Goal: Task Accomplishment & Management: Manage account settings

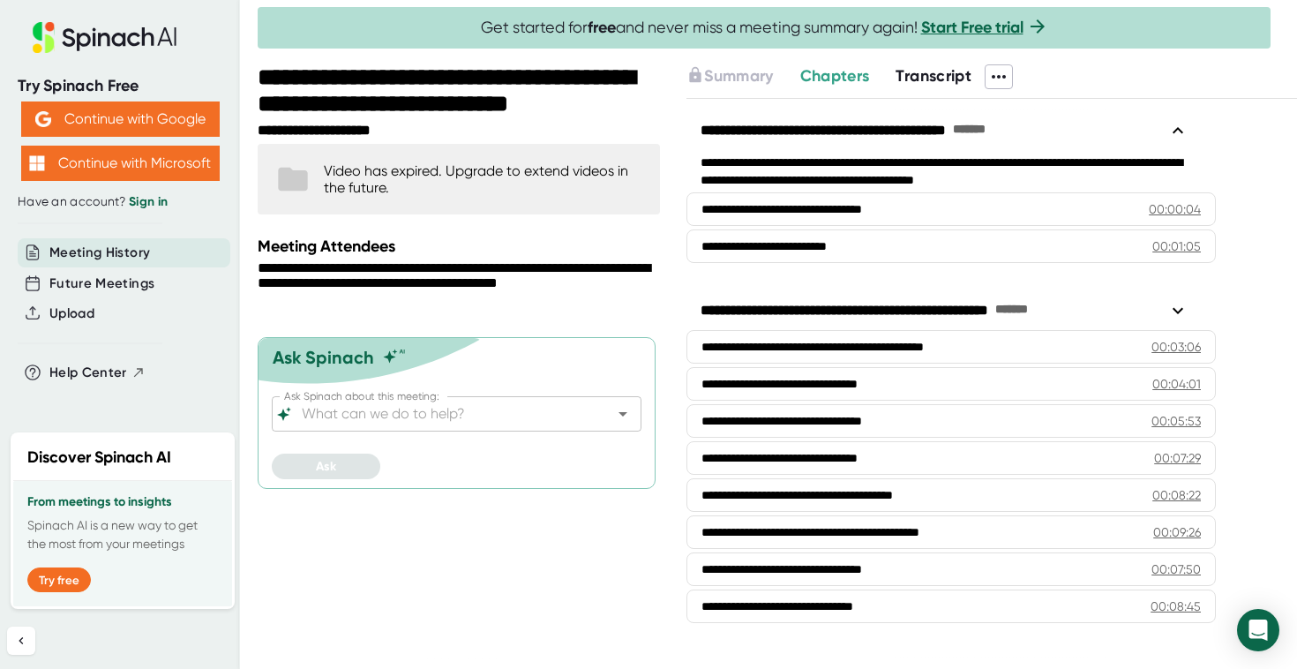
click at [916, 71] on span "Transcript" at bounding box center [933, 75] width 76 height 19
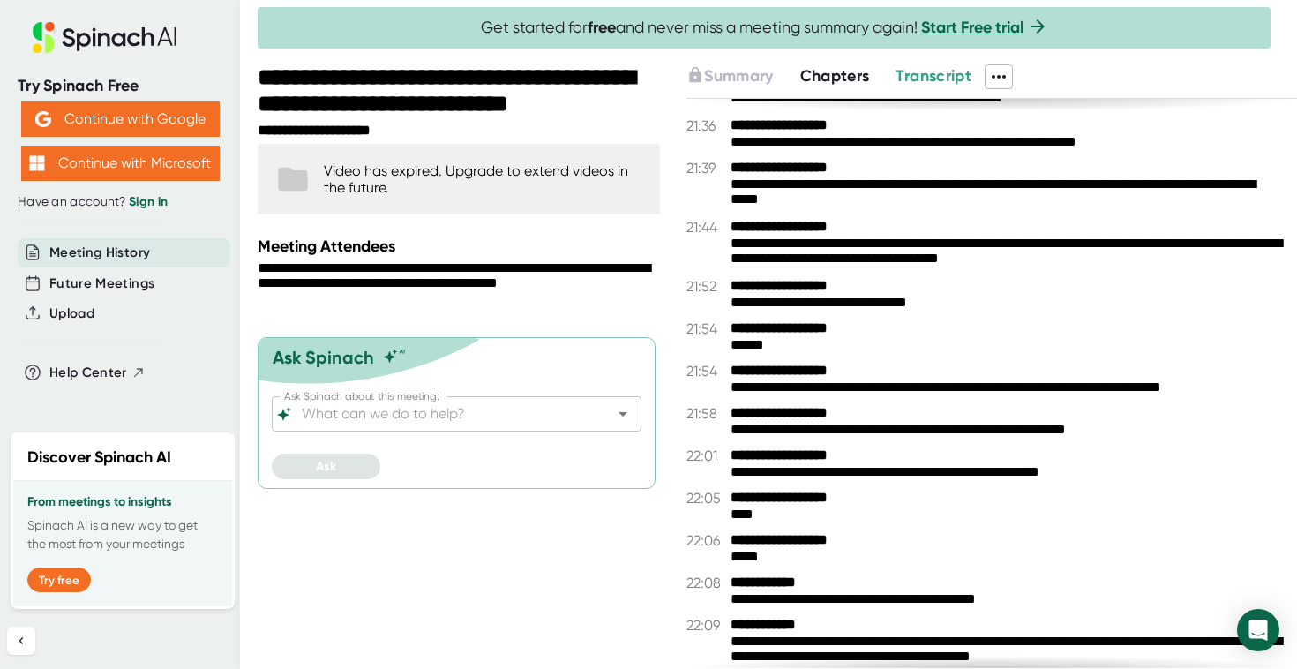
scroll to position [17230, 0]
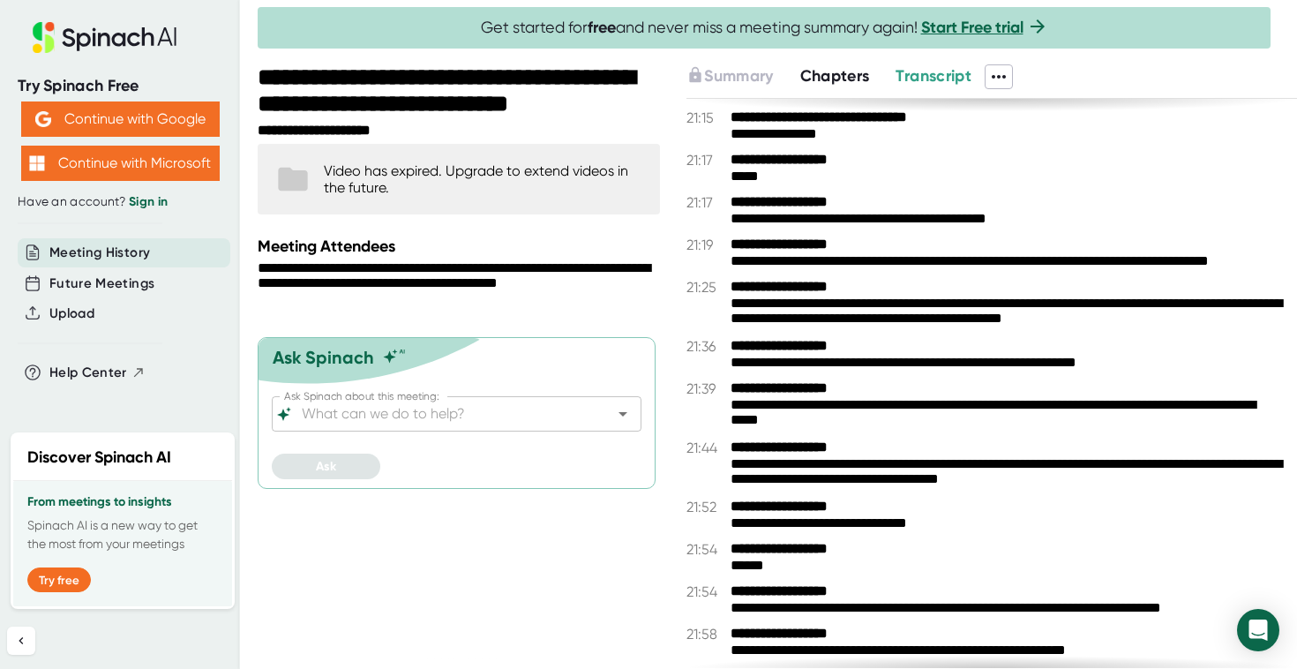
click at [1006, 77] on icon at bounding box center [998, 77] width 14 height 4
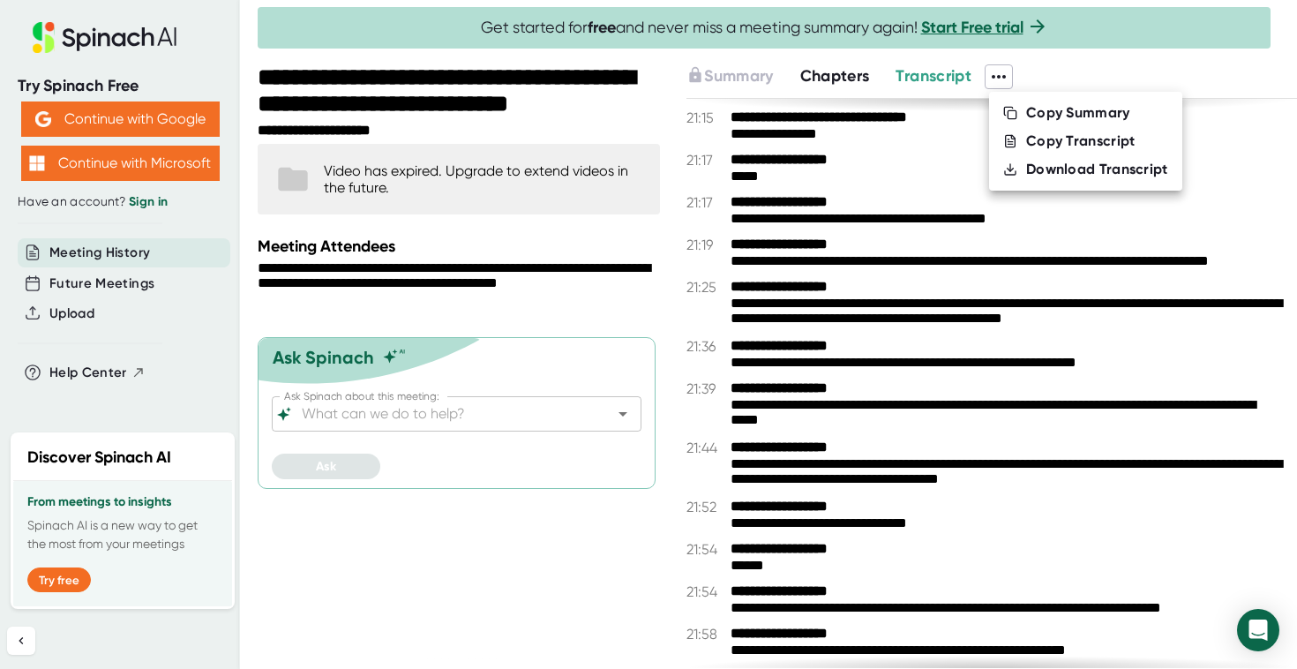
click at [1057, 173] on div "Download Transcript" at bounding box center [1097, 170] width 142 height 18
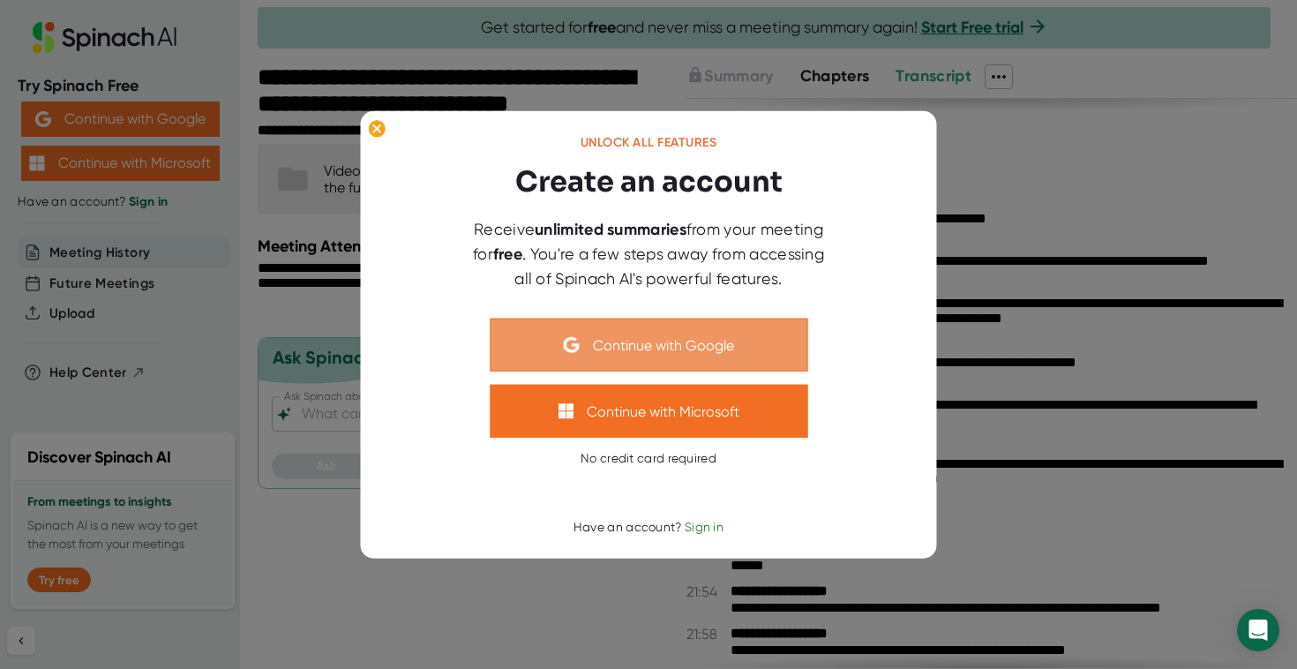
click at [767, 331] on button "Continue with Google" at bounding box center [649, 344] width 318 height 53
click at [647, 336] on button "Continue with Google" at bounding box center [649, 344] width 318 height 53
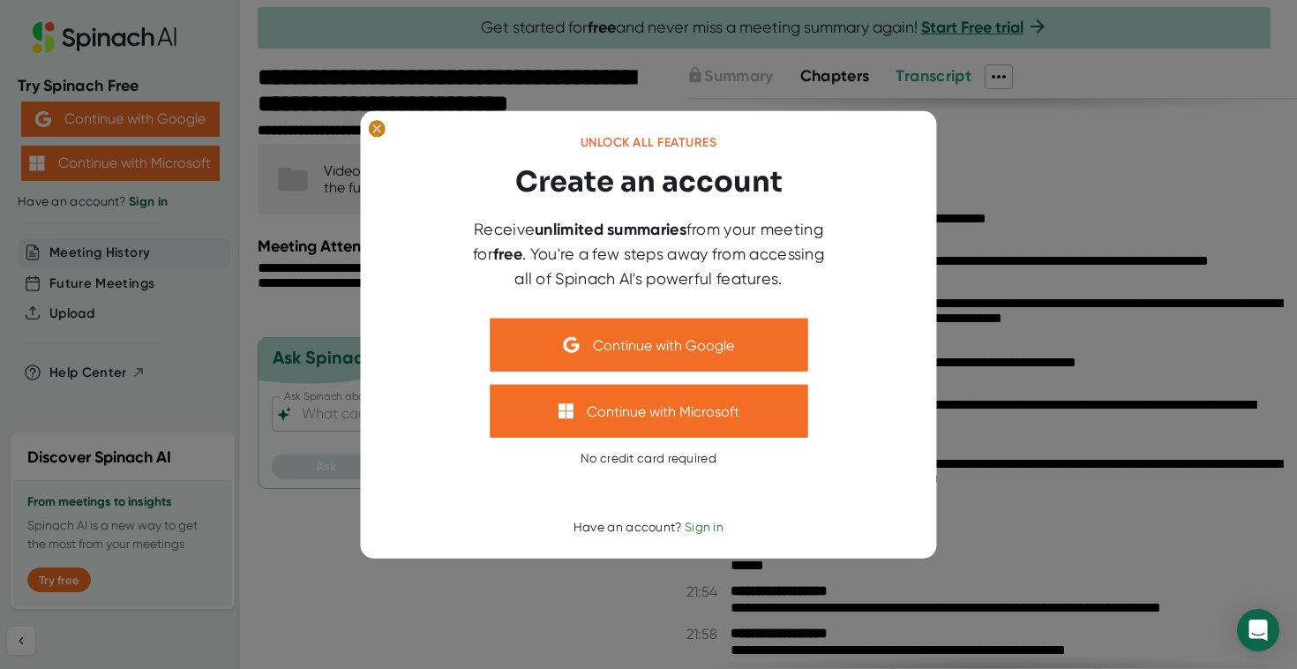
click at [380, 131] on ellipse at bounding box center [376, 129] width 17 height 18
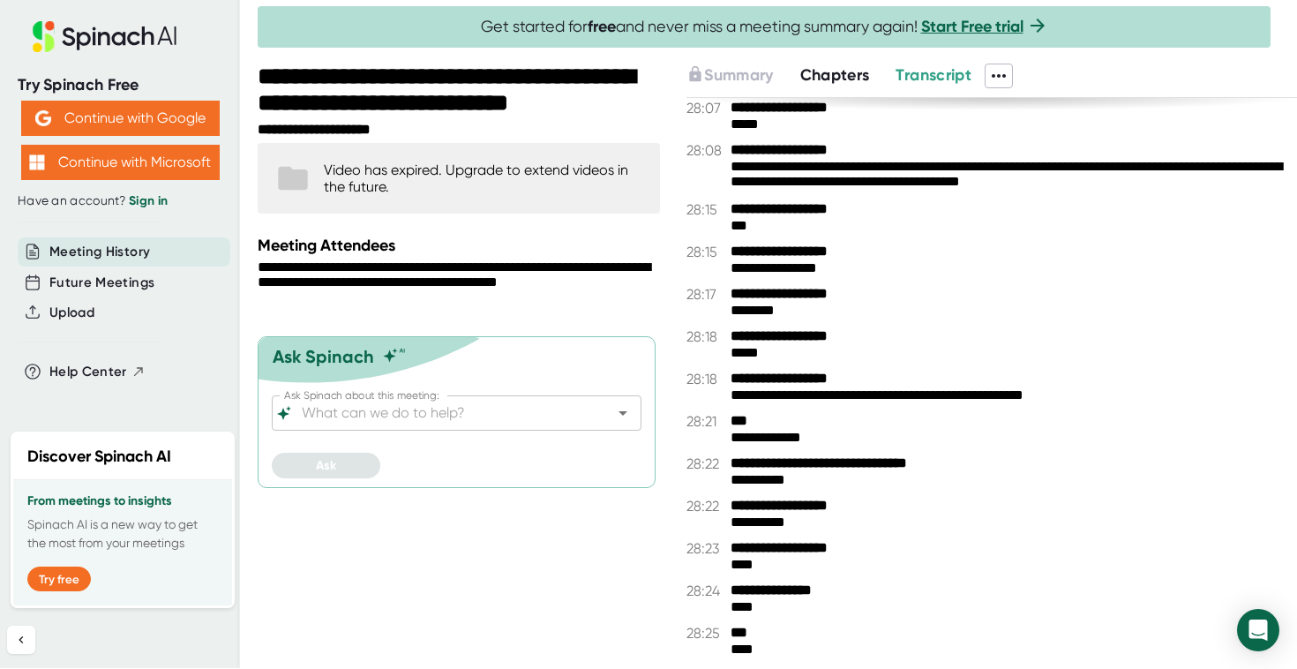
scroll to position [0, 0]
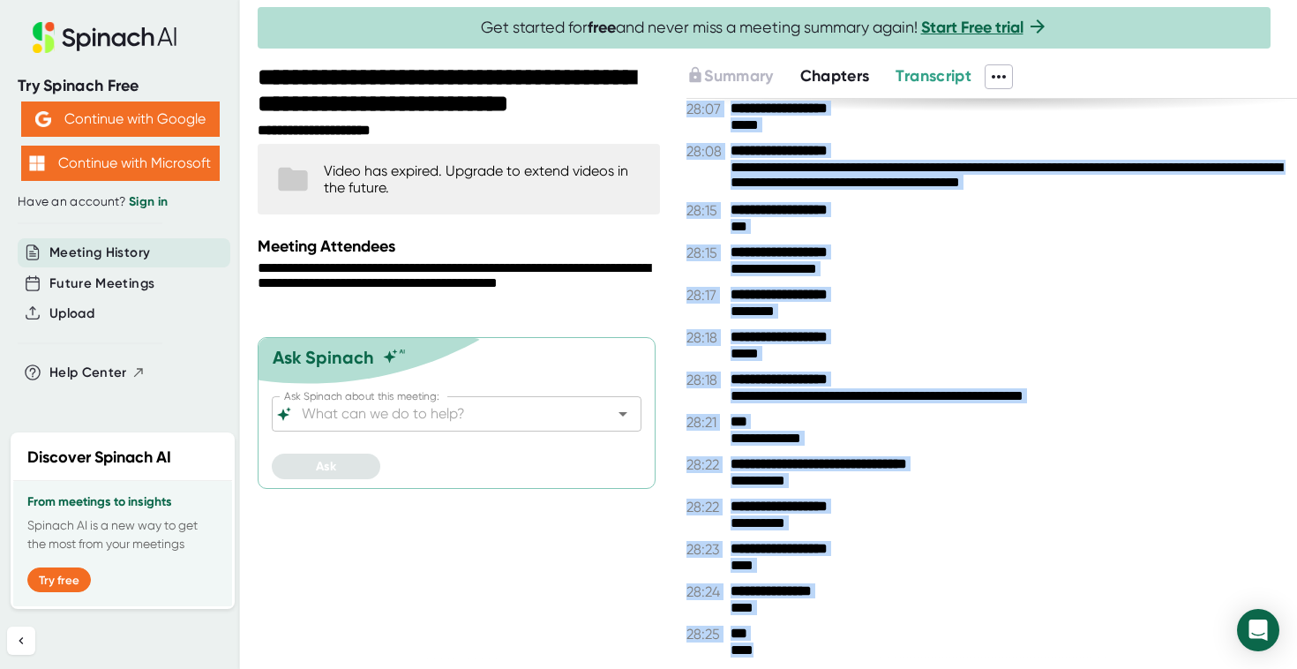
drag, startPoint x: 775, startPoint y: 658, endPoint x: 798, endPoint y: 650, distance: 24.3
click at [798, 650] on div "**********" at bounding box center [991, 383] width 610 height 569
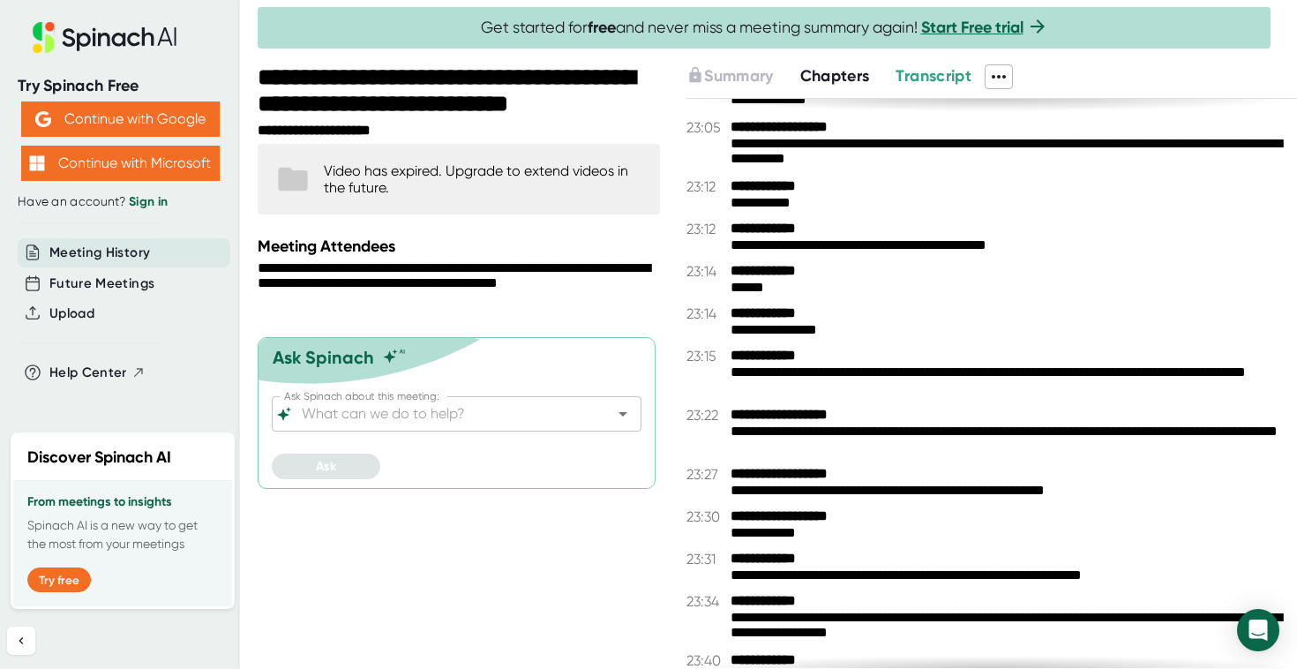
scroll to position [18495, 0]
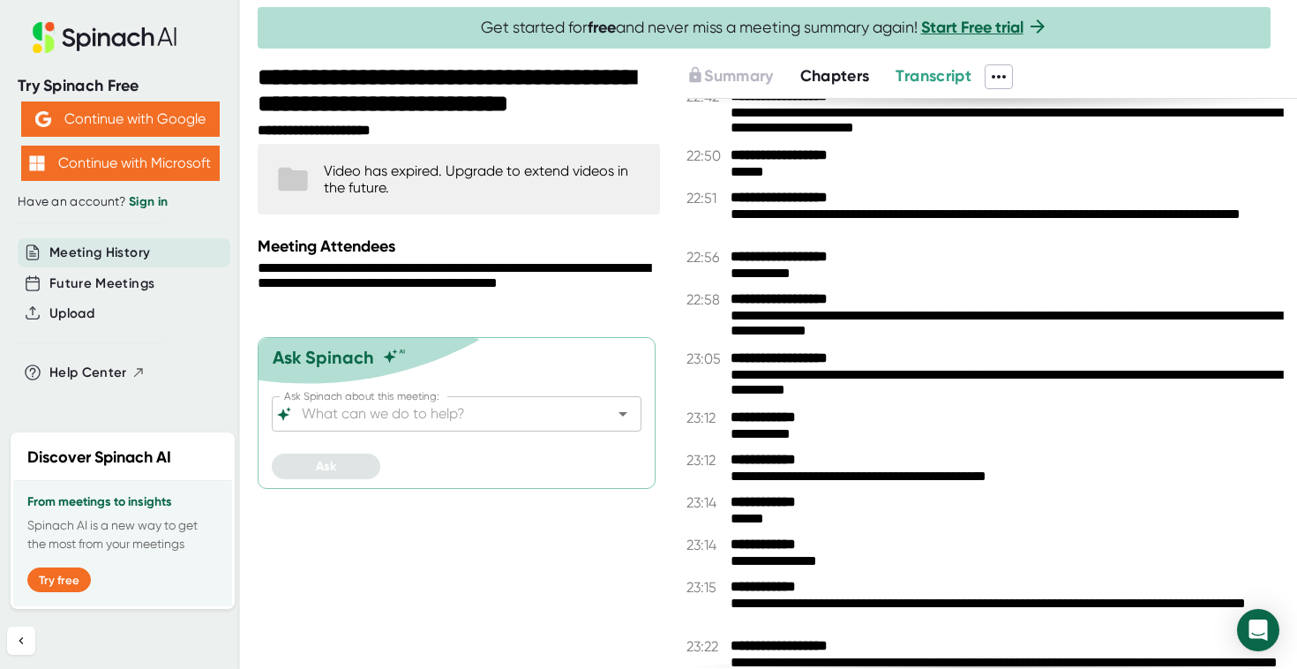
click at [1009, 71] on icon at bounding box center [998, 76] width 21 height 21
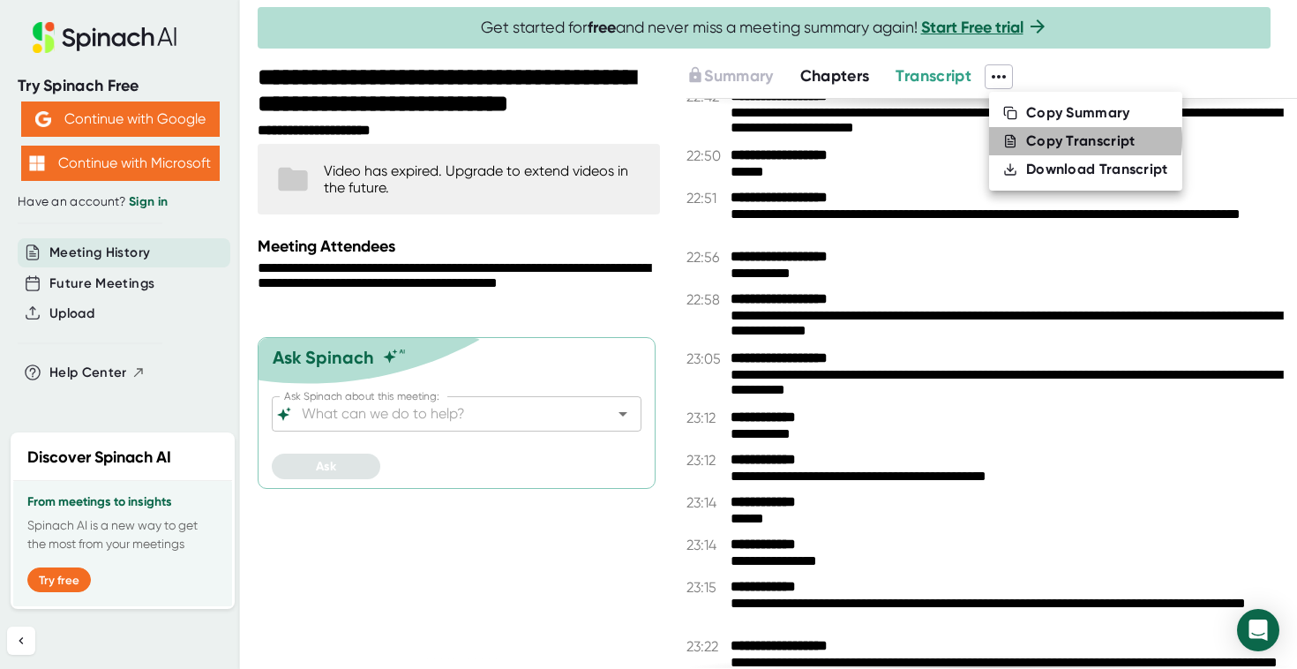
click at [1072, 139] on div "Copy Transcript" at bounding box center [1080, 141] width 109 height 18
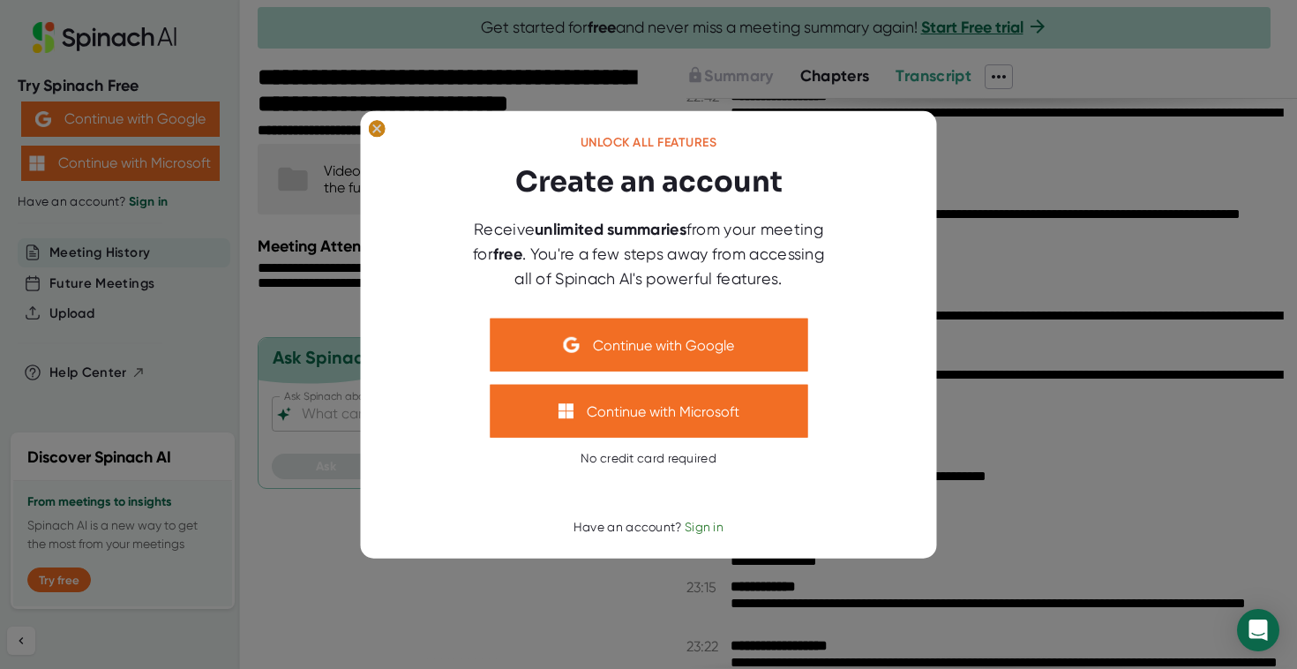
click at [382, 133] on ellipse at bounding box center [376, 129] width 17 height 18
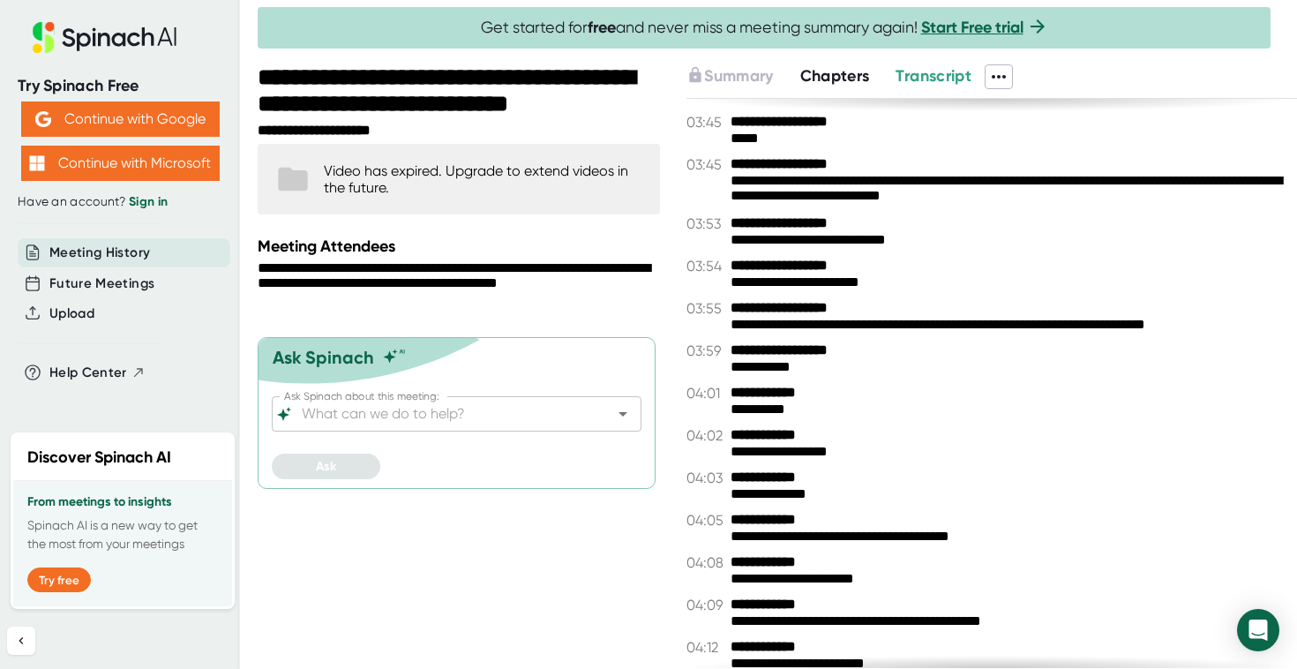
scroll to position [2224, 0]
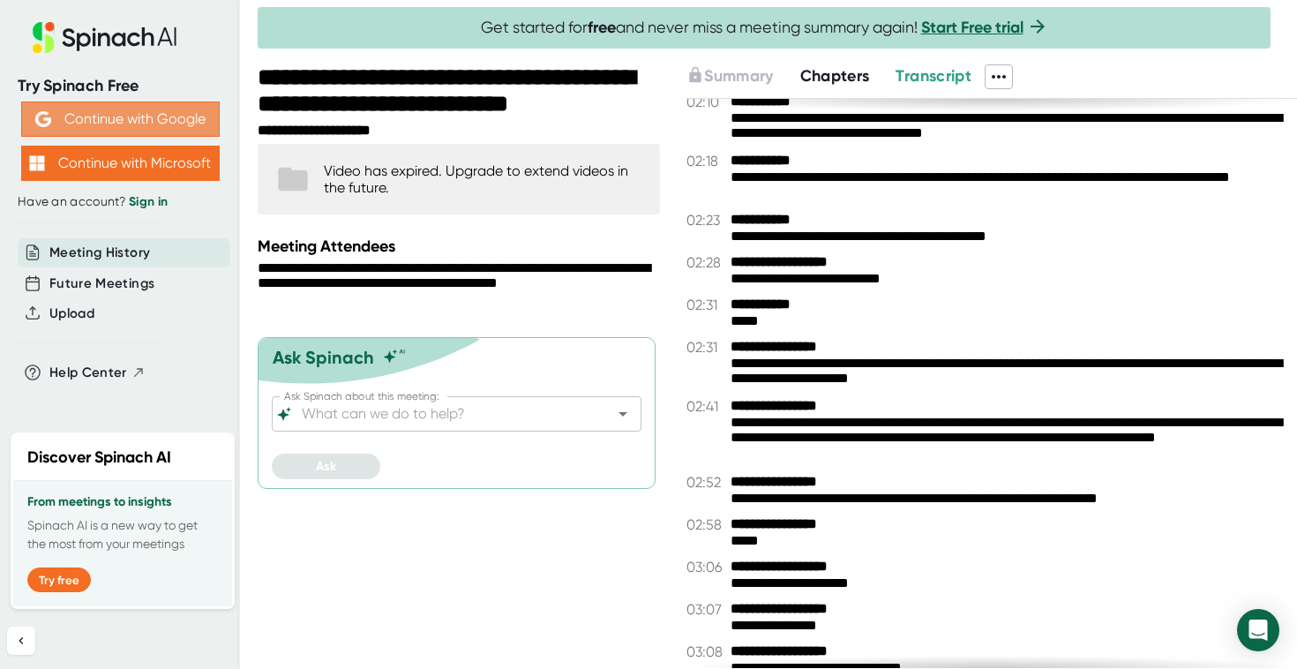
click at [111, 112] on button "Continue with Google" at bounding box center [120, 118] width 198 height 35
click at [150, 195] on link "Sign in" at bounding box center [148, 201] width 39 height 15
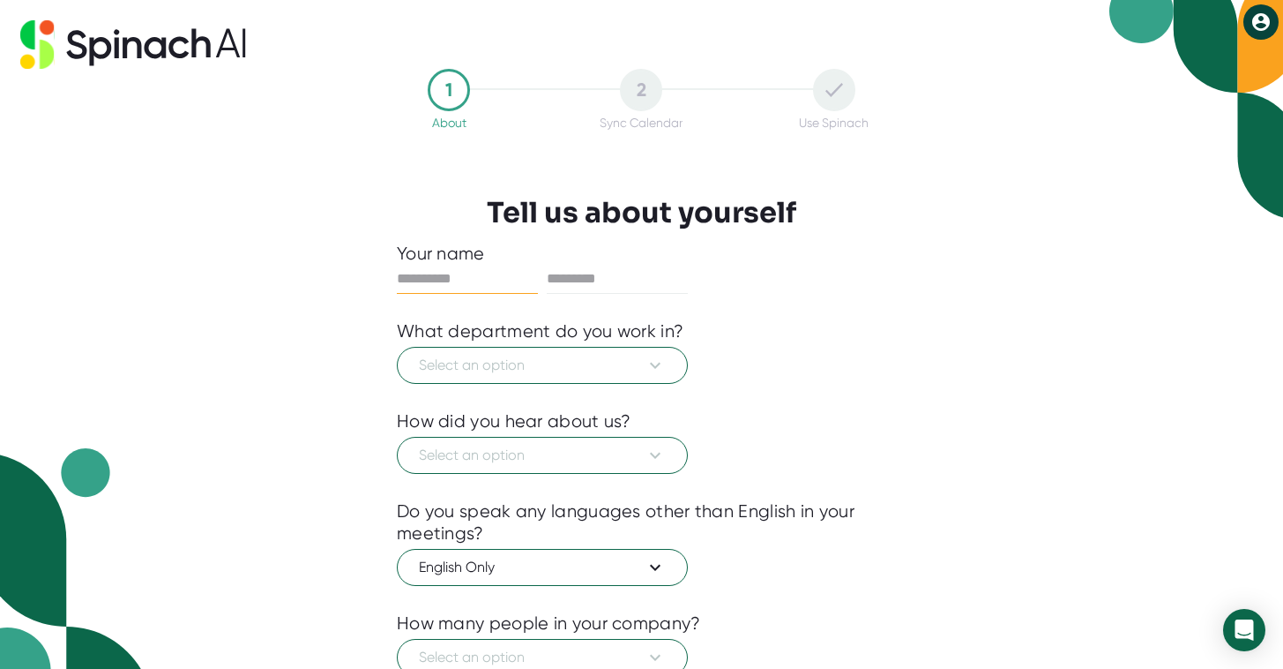
click at [469, 281] on input "text" at bounding box center [467, 279] width 141 height 28
click at [429, 287] on input "text" at bounding box center [467, 279] width 141 height 28
type input "**********"
click at [632, 274] on input "text" at bounding box center [617, 279] width 141 height 28
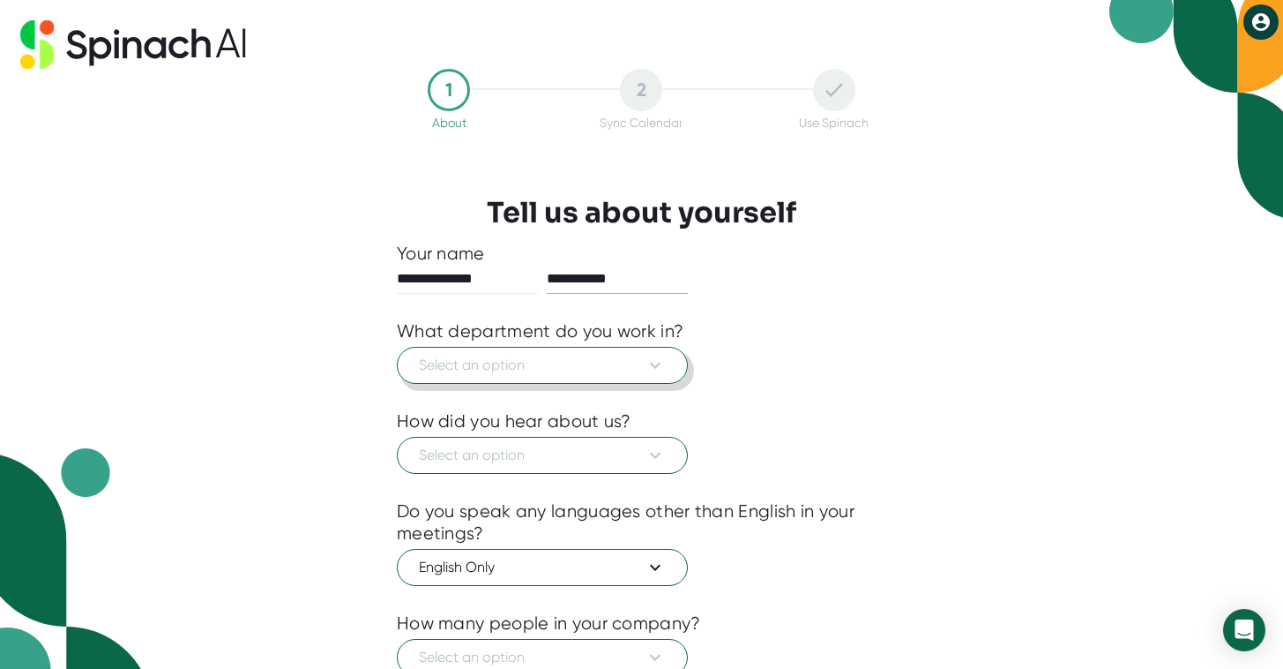
type input "**********"
click at [583, 379] on button "Select an option" at bounding box center [542, 365] width 291 height 37
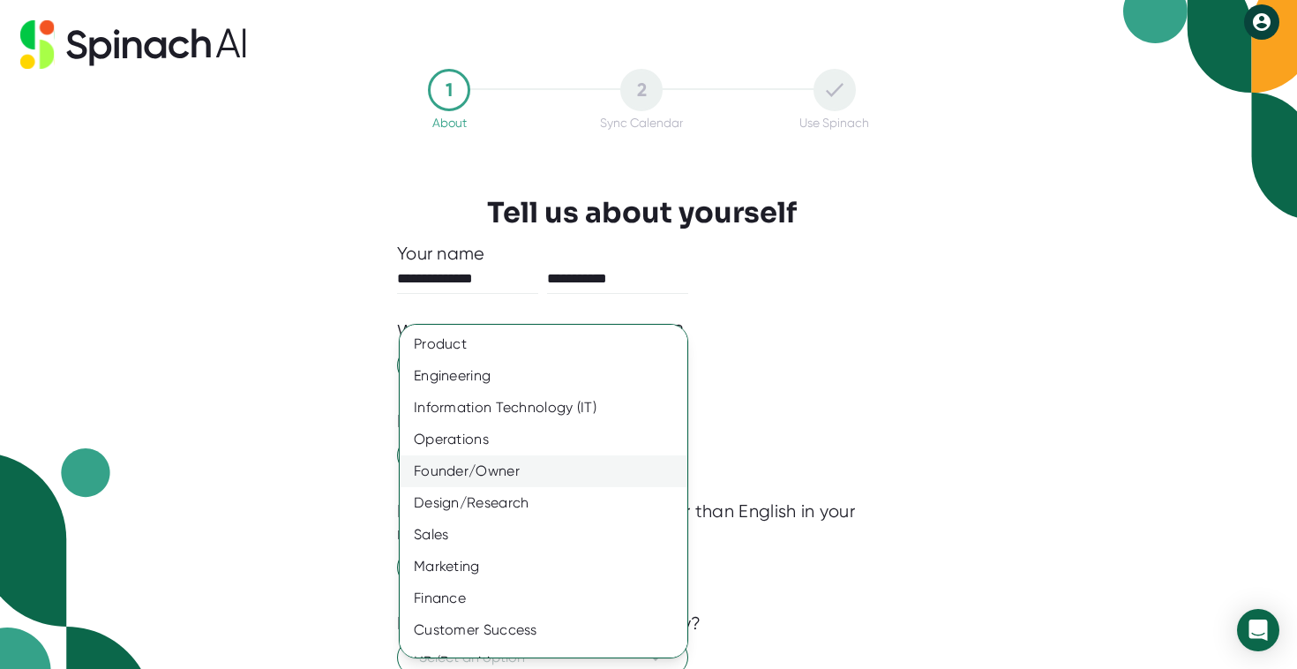
click at [516, 469] on div "Founder/Owner" at bounding box center [550, 471] width 301 height 32
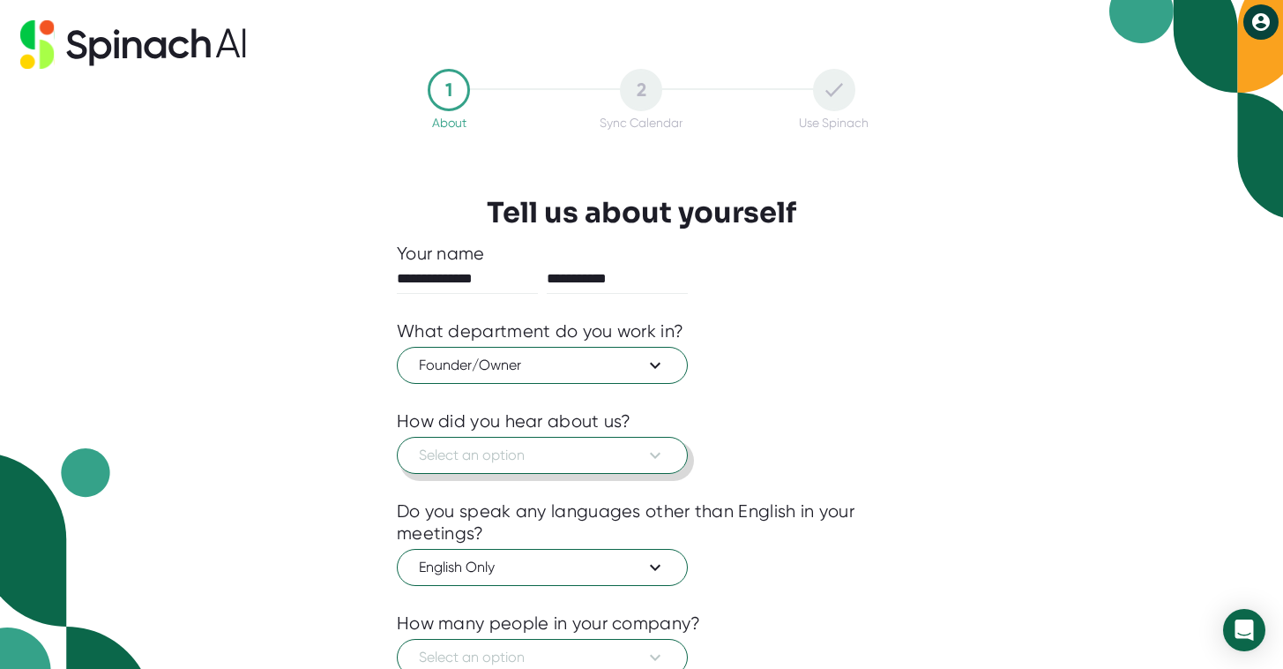
click at [550, 459] on span "Select an option" at bounding box center [542, 455] width 247 height 21
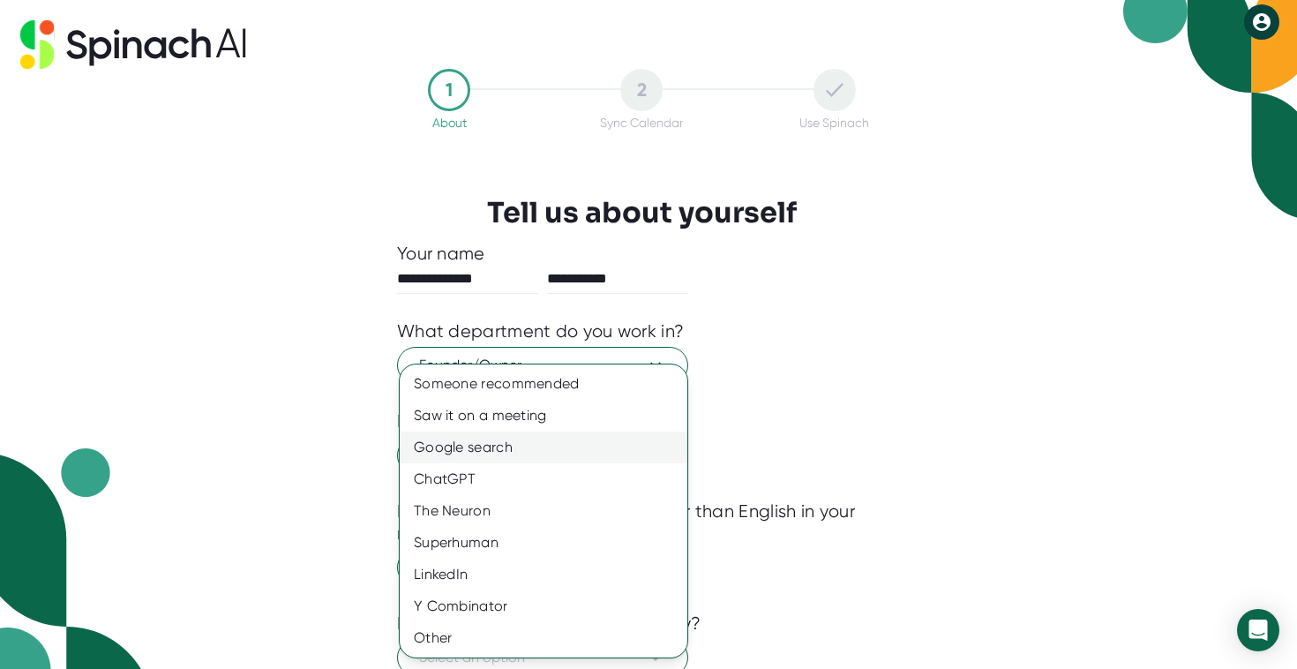
click at [531, 447] on div "Google search" at bounding box center [544, 447] width 288 height 32
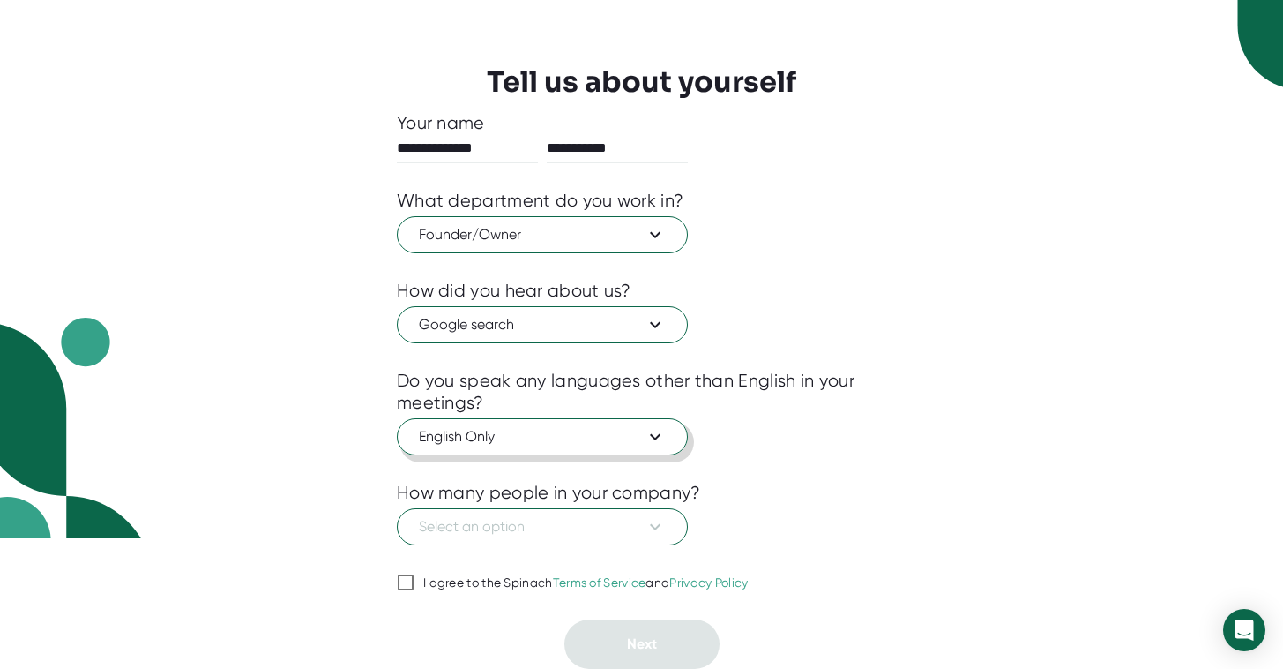
scroll to position [131, 0]
click at [525, 442] on span "English Only" at bounding box center [542, 436] width 247 height 21
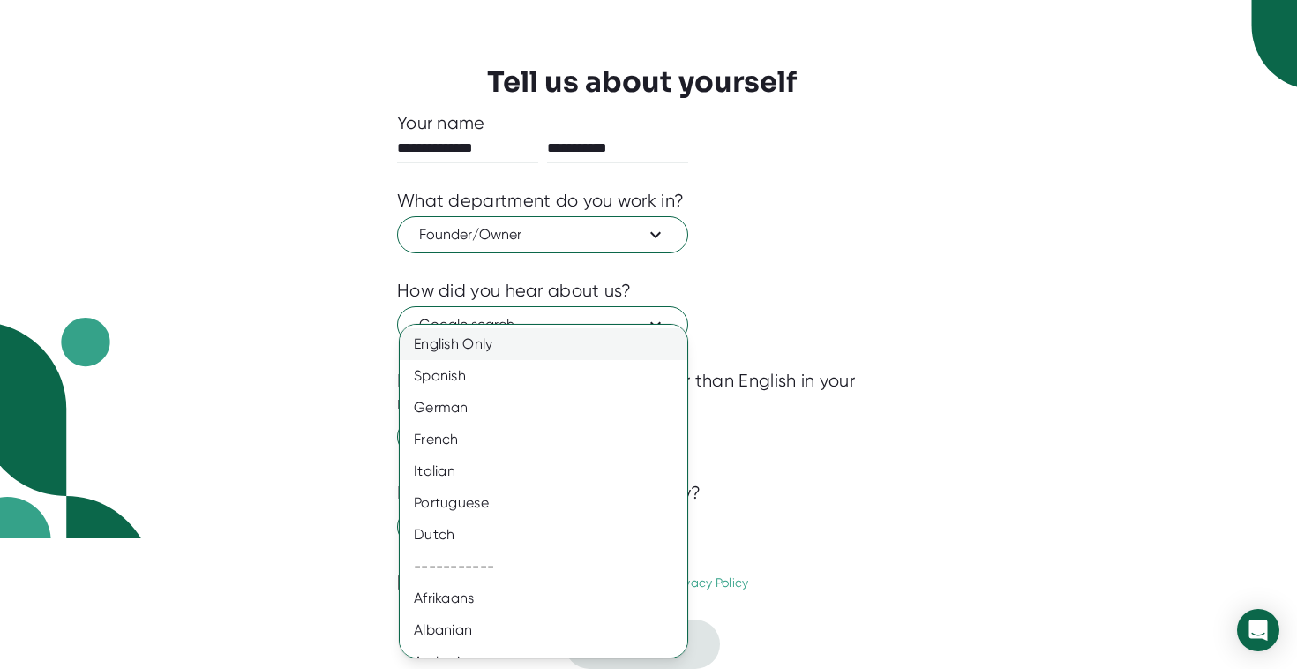
click at [497, 333] on div "English Only" at bounding box center [550, 344] width 301 height 32
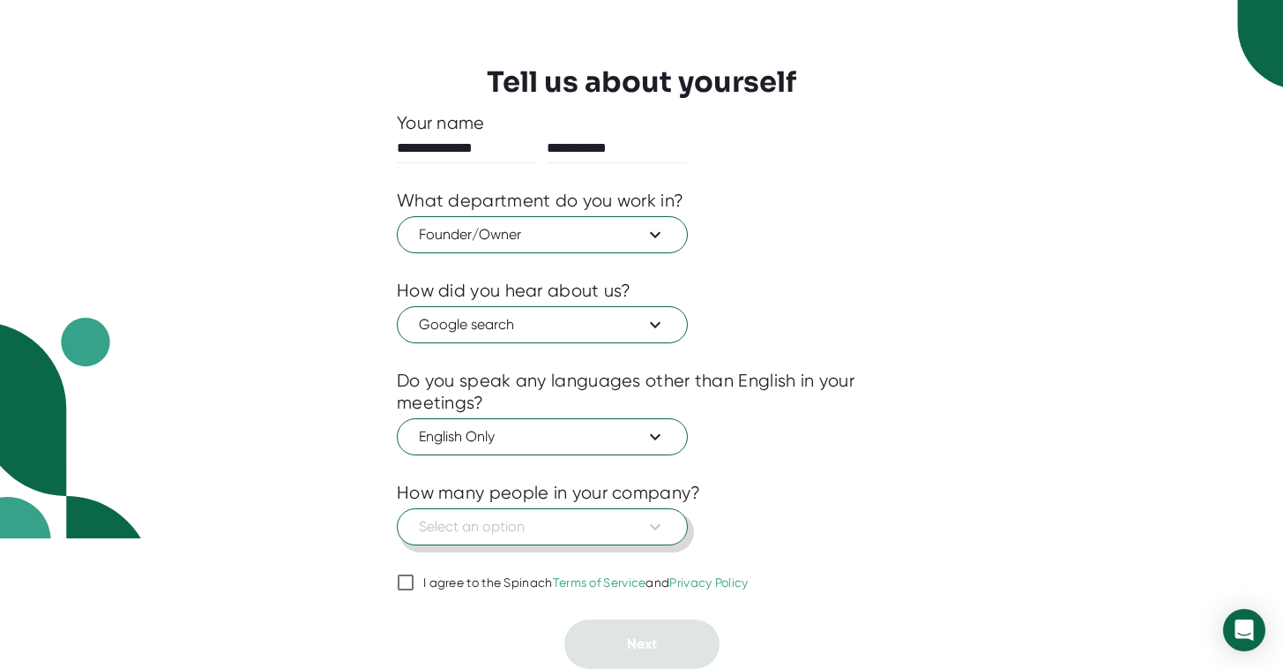
click at [539, 527] on span "Select an option" at bounding box center [542, 526] width 247 height 21
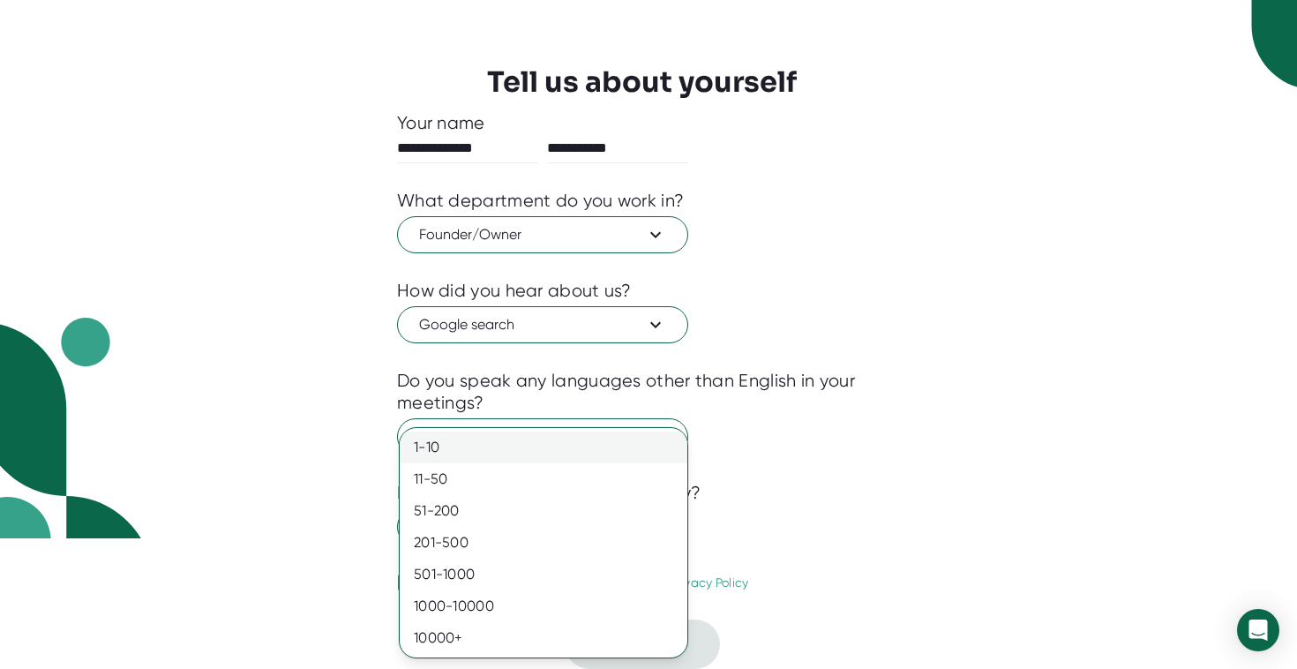
click at [489, 455] on div "1-10" at bounding box center [544, 447] width 288 height 32
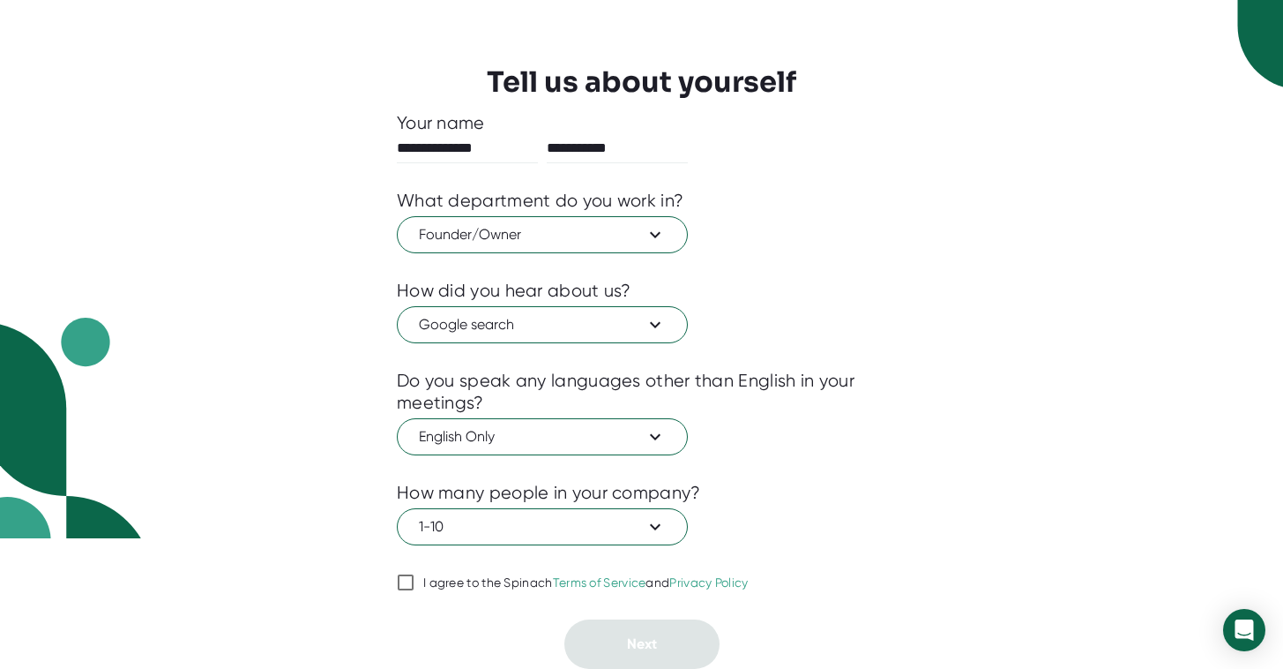
click at [414, 585] on input "I agree to the Spinach Terms of Service and Privacy Policy" at bounding box center [406, 582] width 18 height 21
checkbox input "true"
click at [654, 640] on span "Next" at bounding box center [642, 643] width 30 height 17
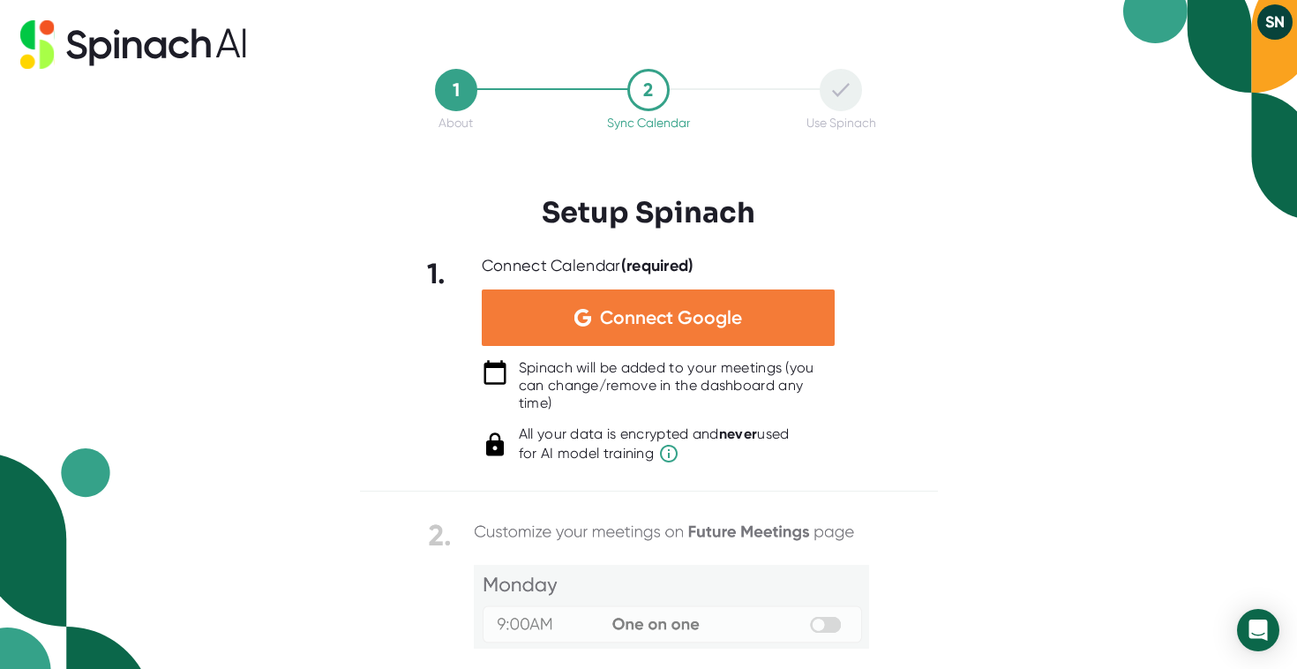
scroll to position [0, 0]
click at [698, 289] on div "Connect Google" at bounding box center [658, 317] width 353 height 56
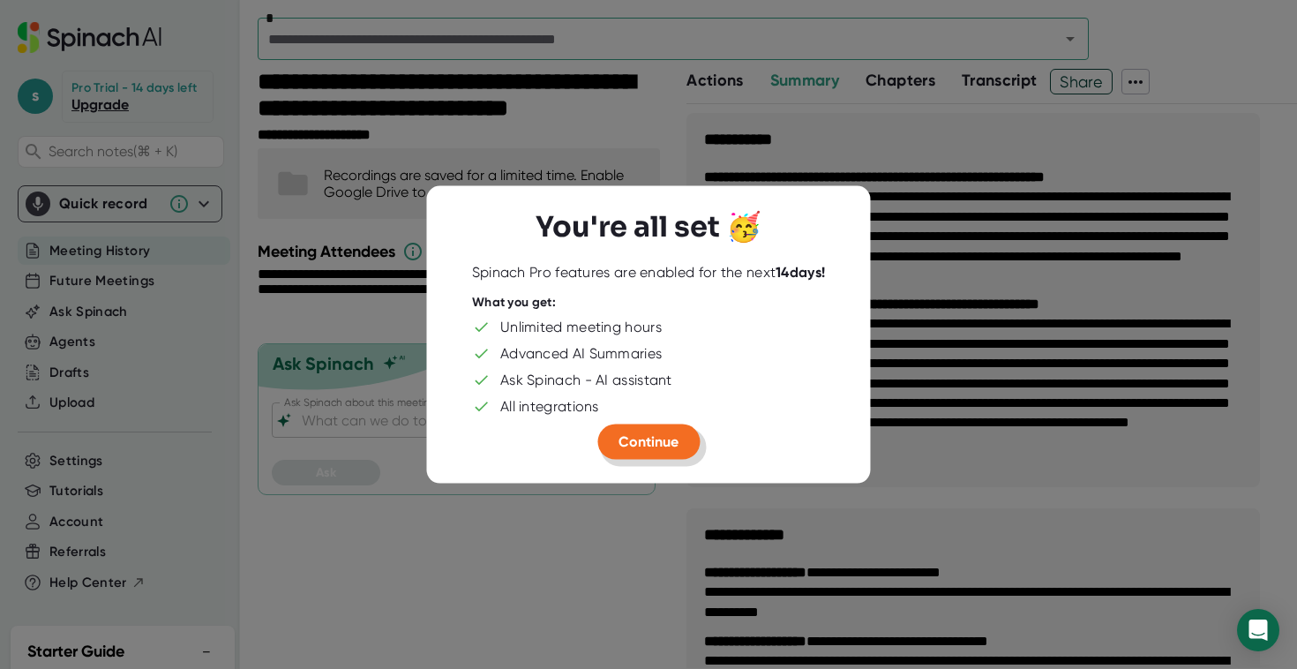
click at [669, 440] on span "Continue" at bounding box center [648, 441] width 60 height 17
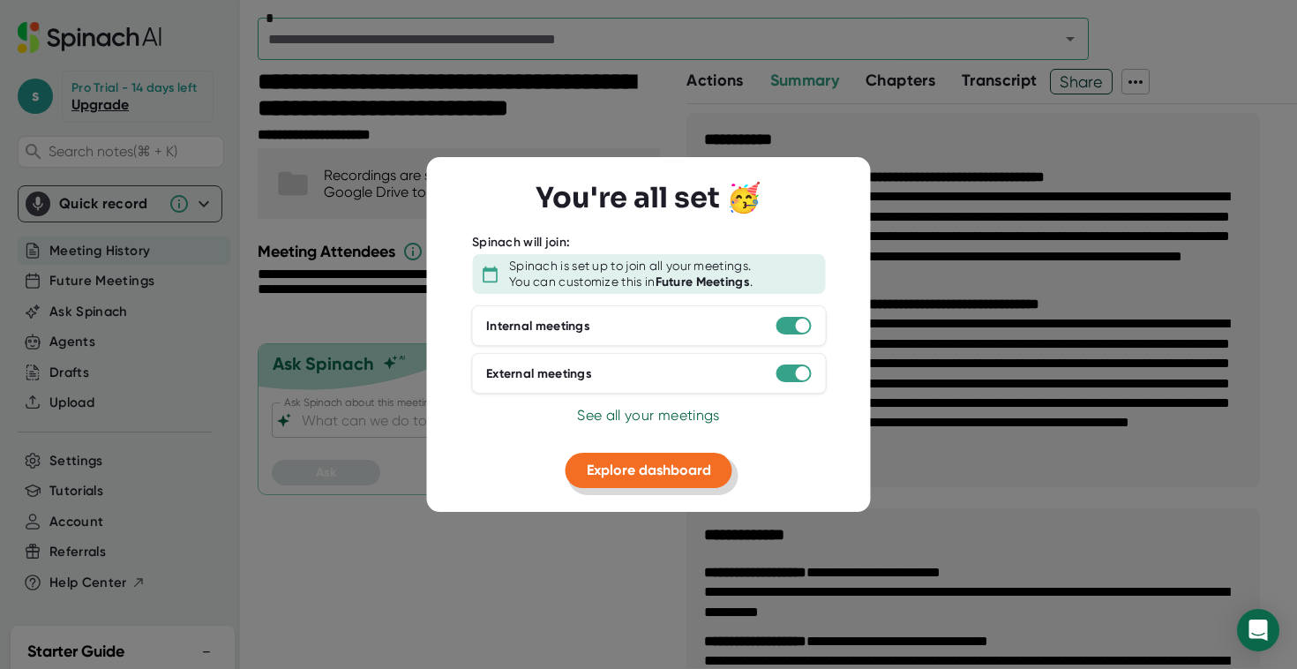
click at [654, 465] on span "Explore dashboard" at bounding box center [649, 469] width 124 height 17
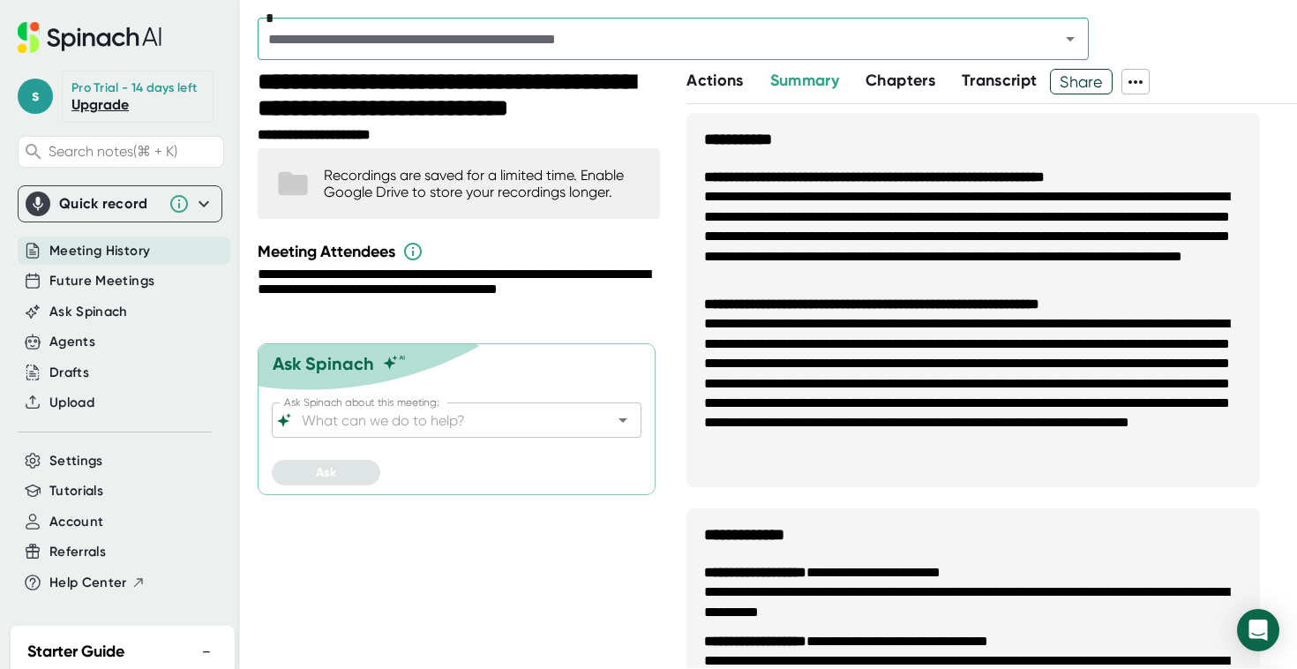
click at [996, 79] on span "Transcript" at bounding box center [999, 80] width 76 height 19
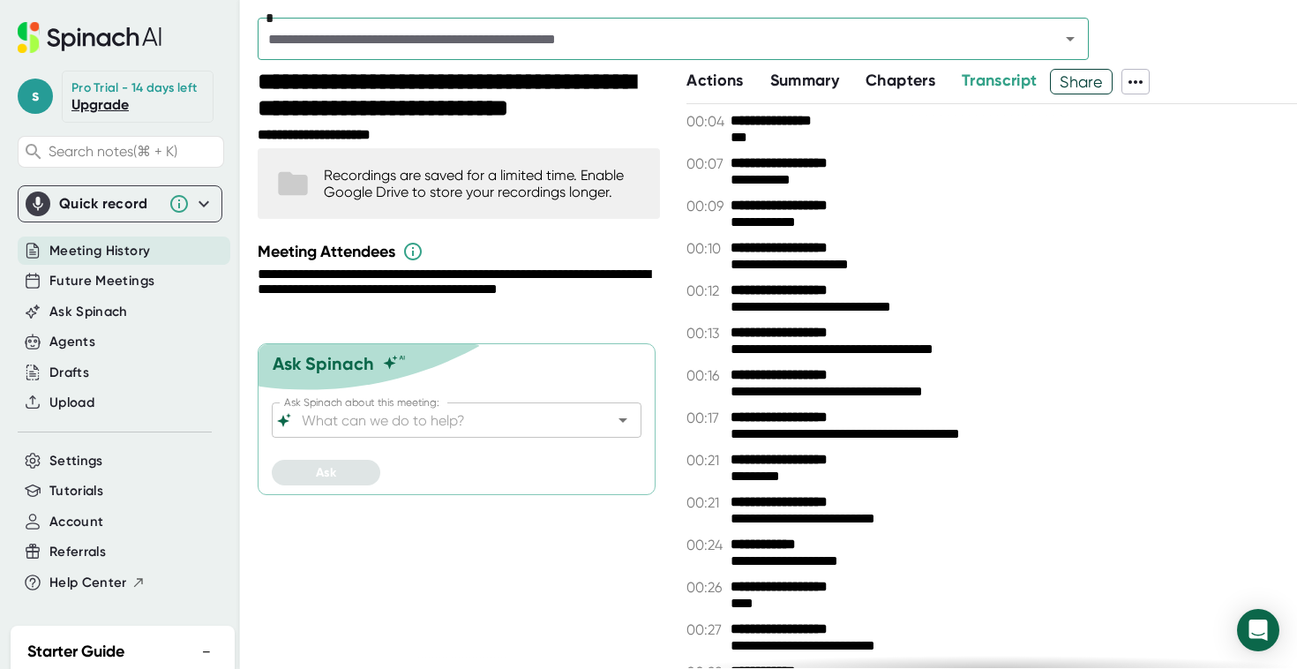
click at [879, 84] on span "Chapters" at bounding box center [900, 80] width 70 height 19
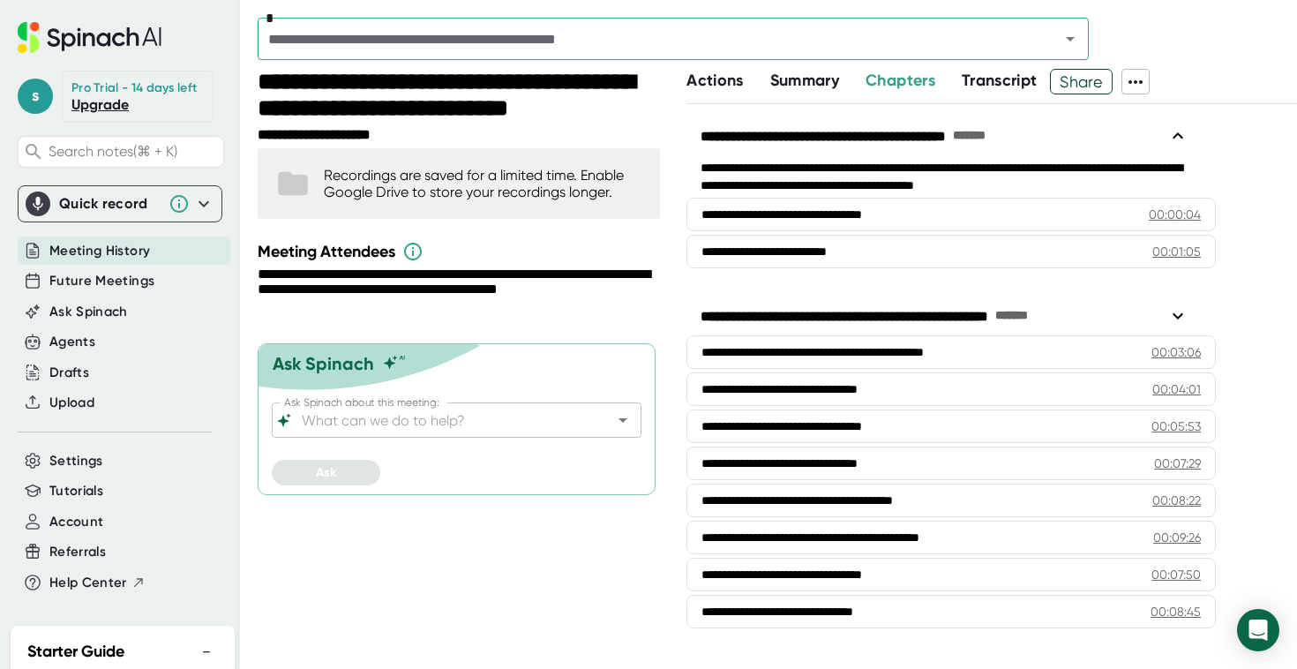
click at [786, 88] on span "Summary" at bounding box center [804, 80] width 69 height 19
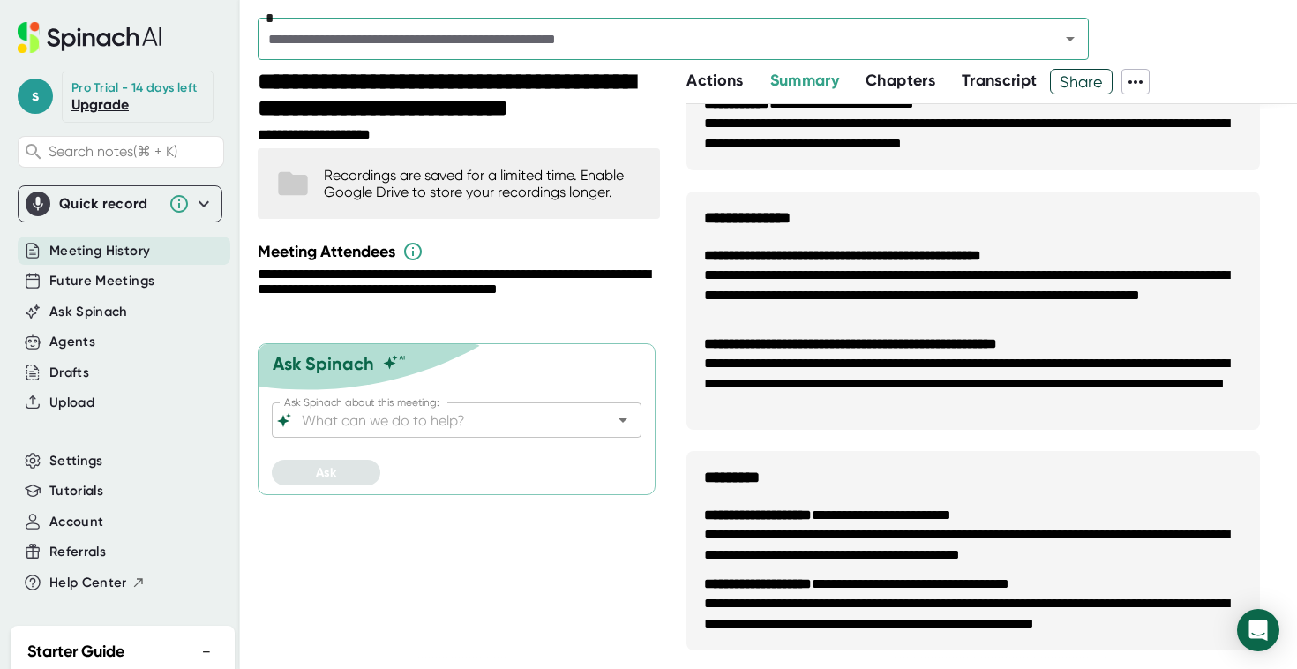
scroll to position [812, 0]
click at [1142, 79] on icon at bounding box center [1135, 81] width 21 height 21
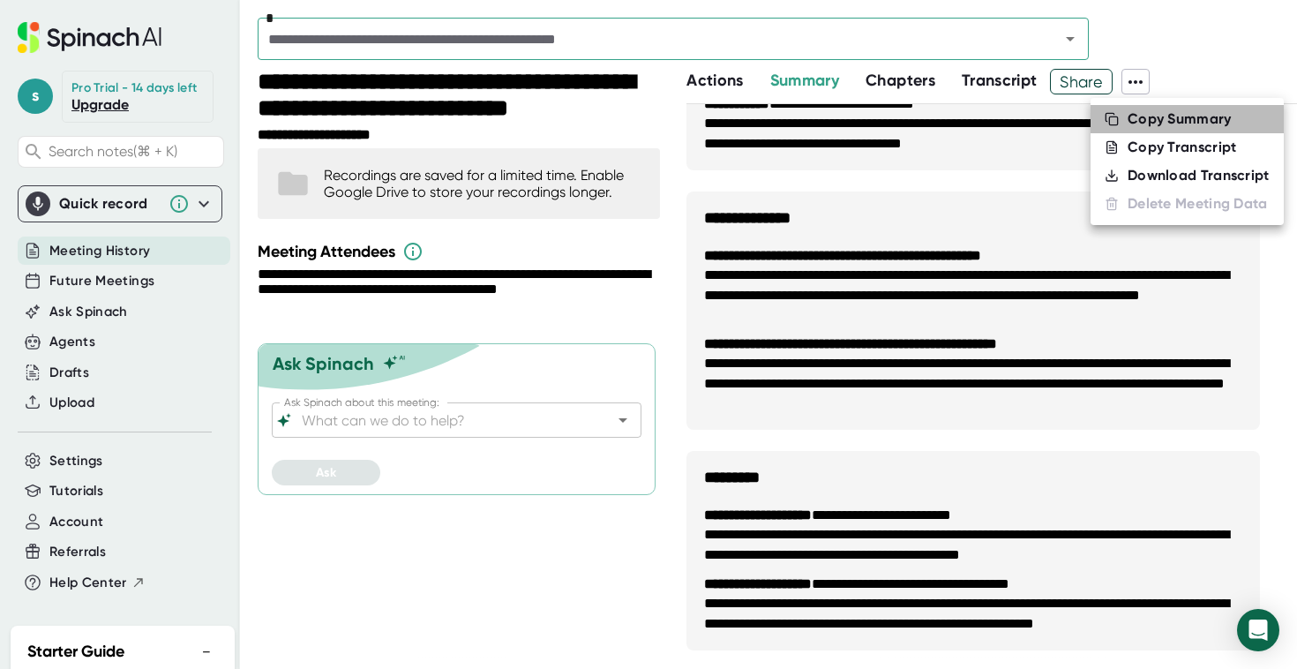
click at [1127, 117] on div "Copy Summary" at bounding box center [1179, 119] width 104 height 18
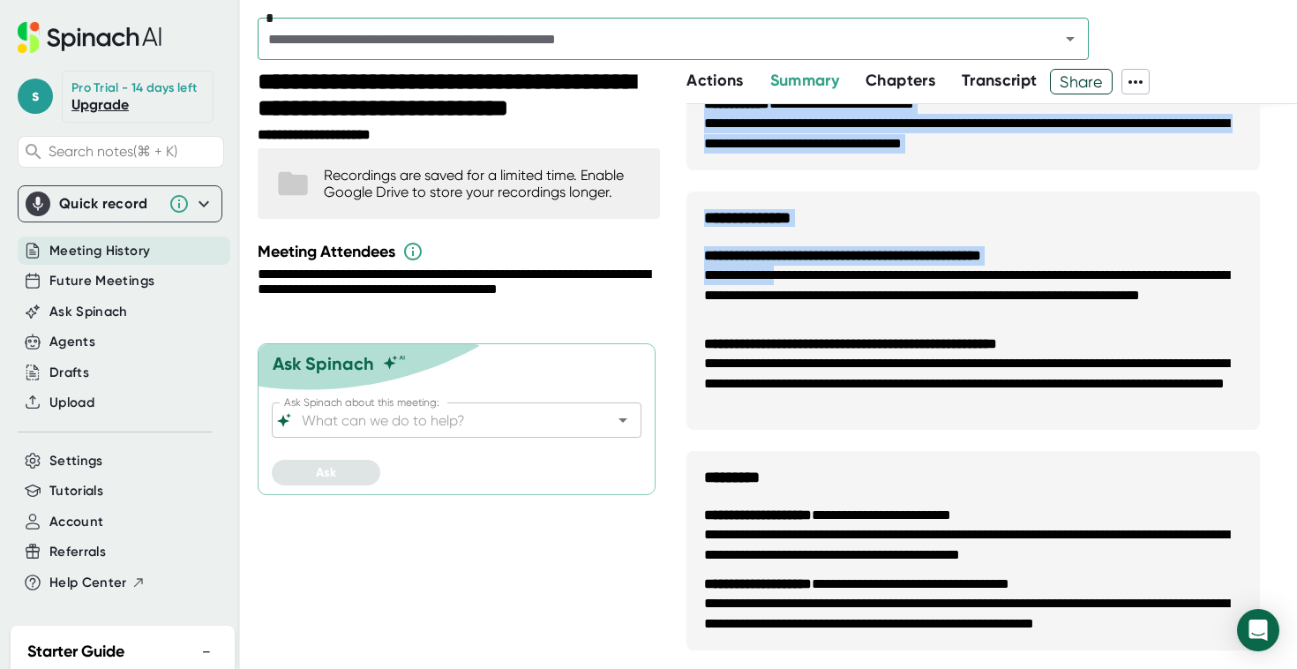
scroll to position [0, 0]
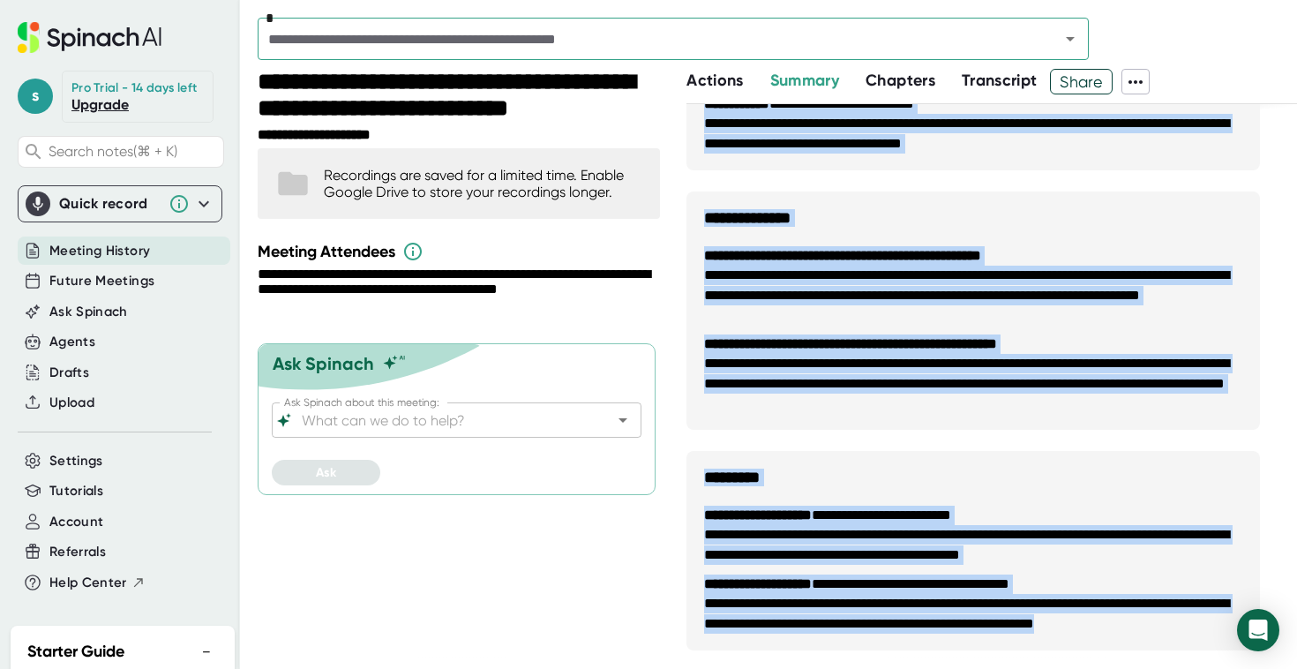
drag, startPoint x: 700, startPoint y: 133, endPoint x: 1186, endPoint y: 638, distance: 700.5
copy div "**********"
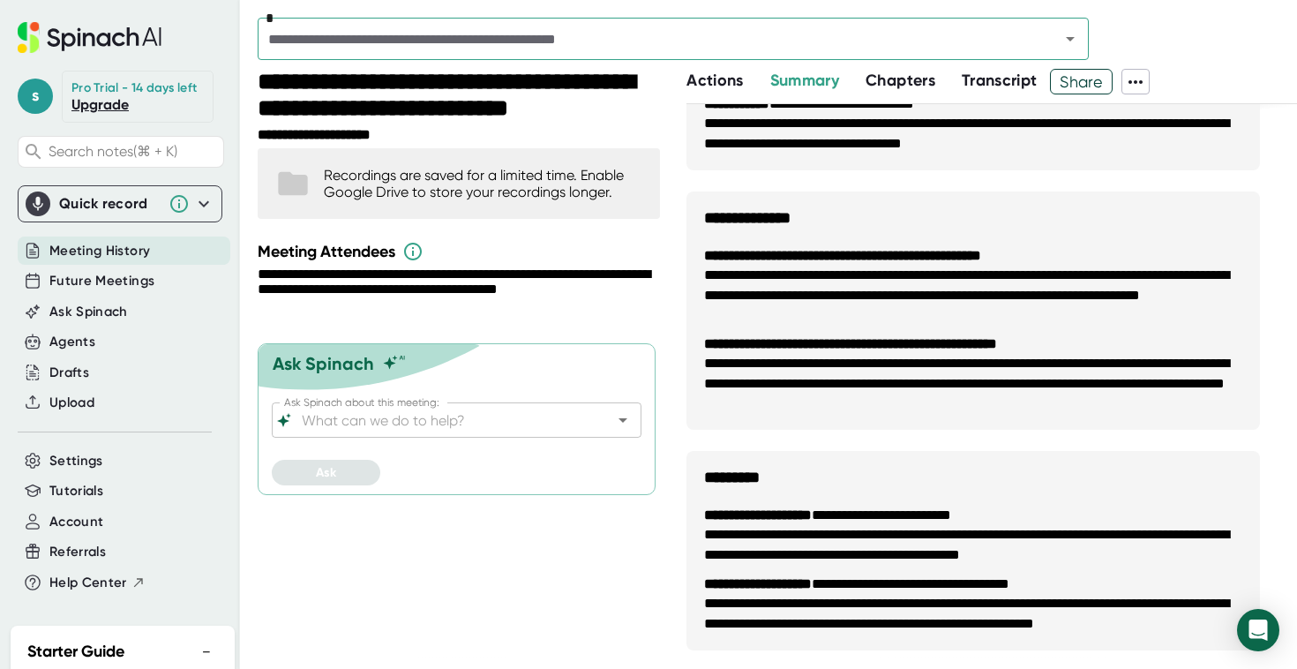
click at [510, 0] on div at bounding box center [777, 9] width 1039 height 18
